Goal: Task Accomplishment & Management: Use online tool/utility

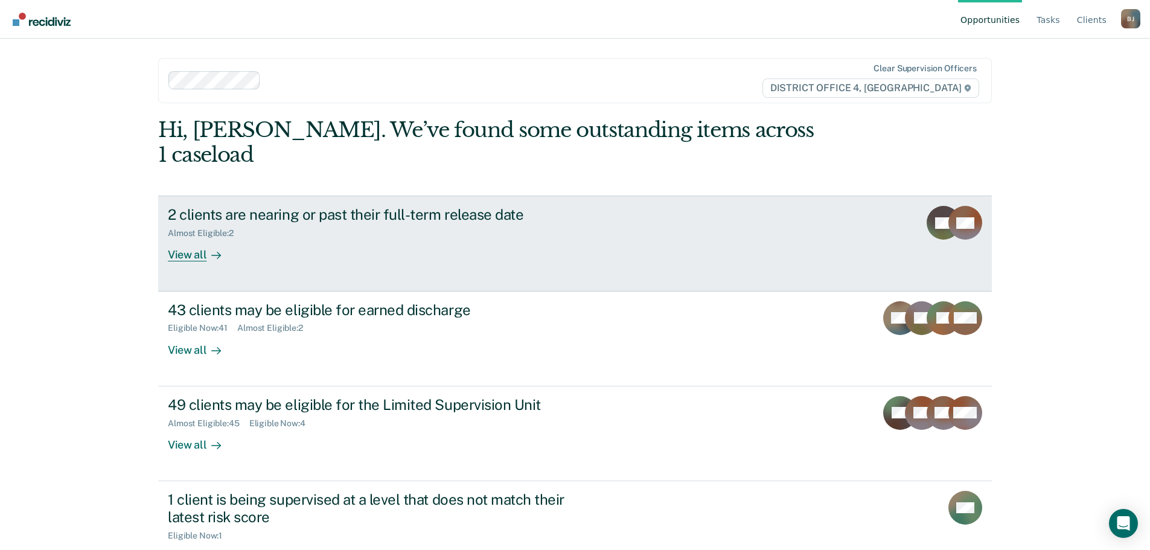
click at [206, 248] on div at bounding box center [213, 255] width 14 height 14
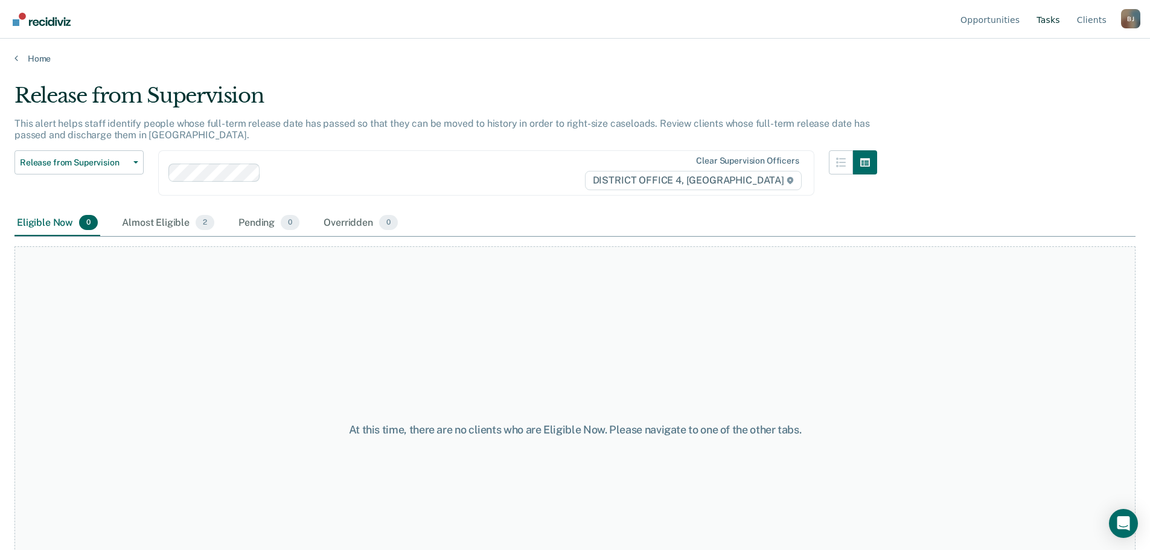
click at [1052, 30] on link "Tasks" at bounding box center [1048, 19] width 28 height 39
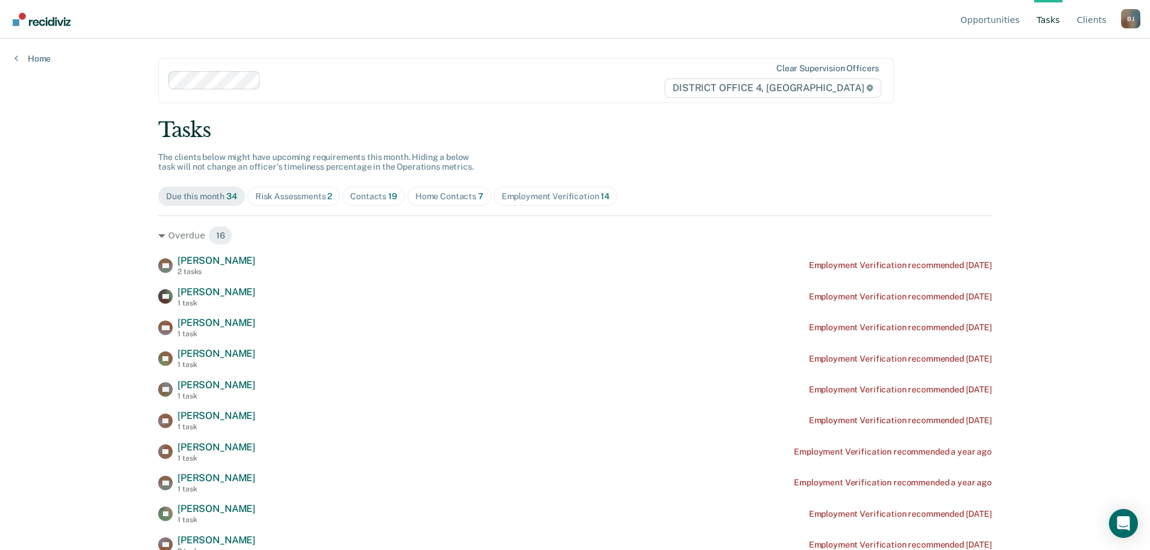
click at [358, 196] on div "Contacts 19" at bounding box center [373, 196] width 47 height 10
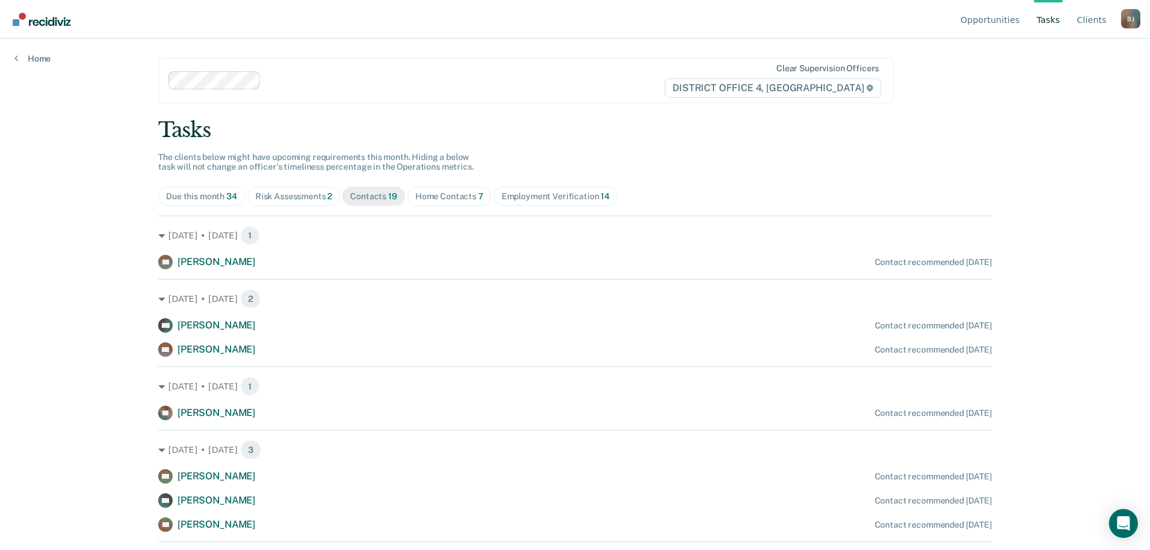
click at [427, 199] on div "Home Contacts 7" at bounding box center [449, 196] width 68 height 10
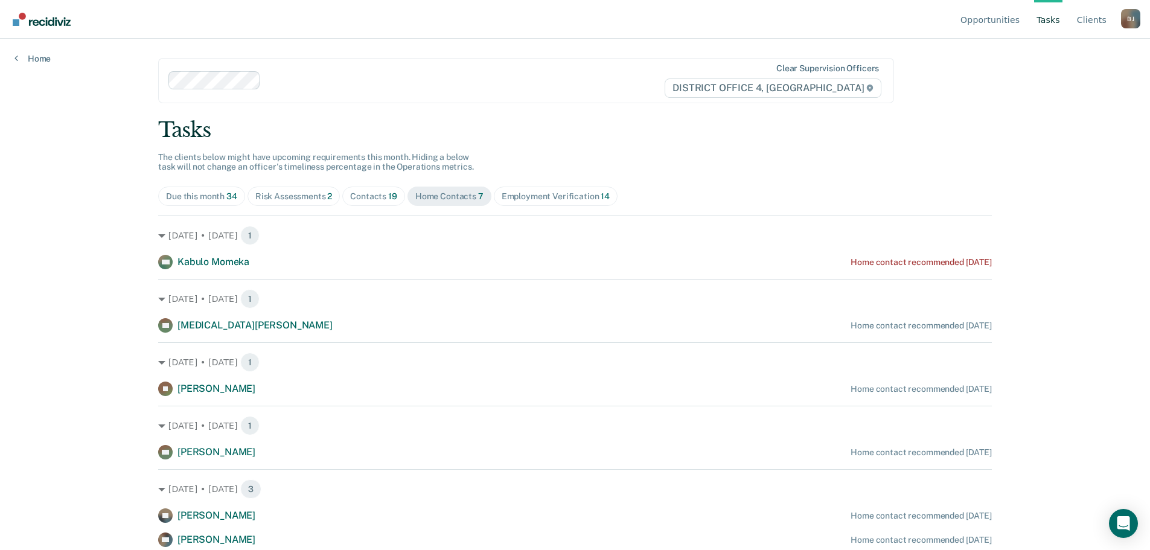
click at [370, 200] on div "Contacts 19" at bounding box center [373, 196] width 47 height 10
